Goal: Find specific page/section: Find specific page/section

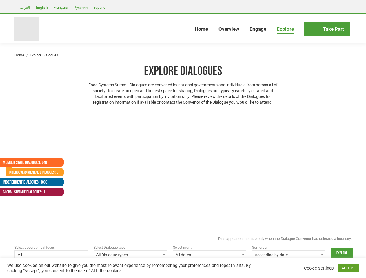
select select
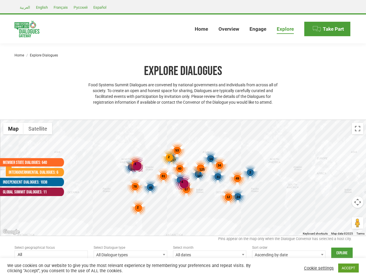
click at [183, 139] on div "187 107 168 192 45 24 31 14 2 123 53 81 78 67 49 40 12 46 2 34 2 4 3" at bounding box center [183, 178] width 366 height 116
click at [183, 178] on div "4" at bounding box center [181, 181] width 15 height 15
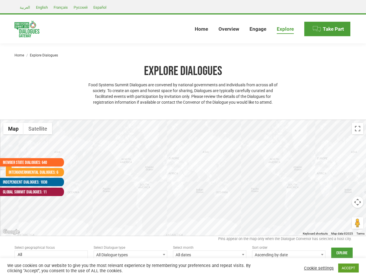
click at [183, 178] on div at bounding box center [183, 178] width 366 height 116
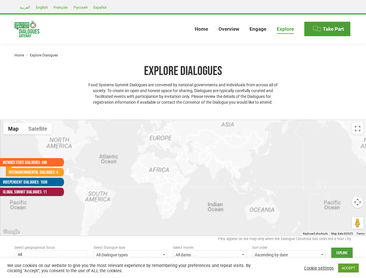
click at [183, 178] on div at bounding box center [183, 178] width 366 height 116
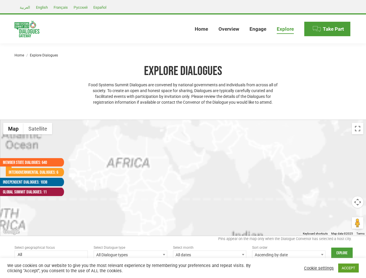
click at [151, 188] on div at bounding box center [183, 178] width 366 height 116
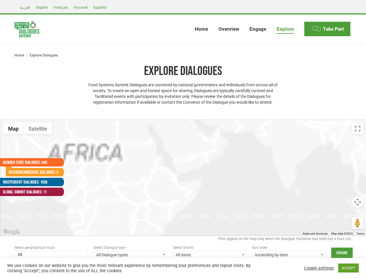
click at [238, 197] on div at bounding box center [183, 178] width 366 height 116
click at [218, 177] on div at bounding box center [183, 178] width 366 height 116
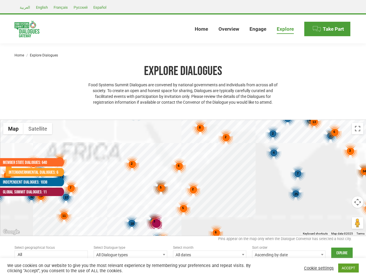
click at [211, 159] on div "7 46 4 8 32 27 6 9 25 13 37 4 3 6 2 3 5 2 3 18 13 6 5 5 6 34 5 5 2 8 2 19 3 6 1…" at bounding box center [183, 178] width 366 height 116
click at [250, 172] on div "7 46 4 8 32 27 6 9 25 13 37 4 3 6 2 3 5 2 3 18 13 6 5 5 6 34 5 5 2 8 2 19 3 6 1…" at bounding box center [183, 178] width 366 height 116
click at [202, 169] on div "7 46 4 8 32 27 6 9 25 13 37 4 3 6 2 3 5 2 3 18 13 6 5 5 6 34 5 5 2 8 2 19 3 6 1…" at bounding box center [183, 178] width 366 height 116
